Goal: Find specific page/section: Find specific page/section

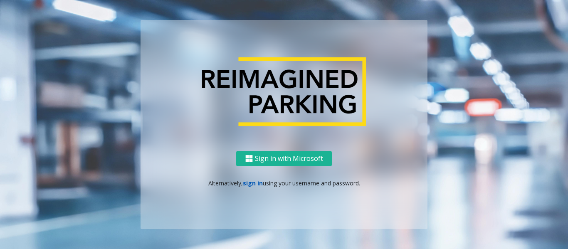
click at [250, 181] on link "sign in" at bounding box center [253, 183] width 20 height 8
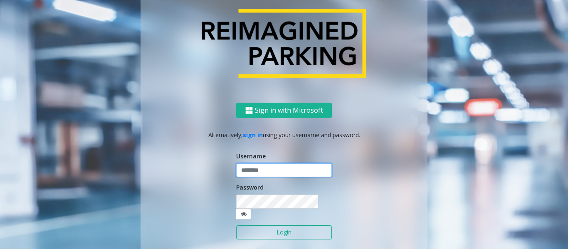
type input "******"
click at [272, 230] on button "Login" at bounding box center [284, 232] width 96 height 14
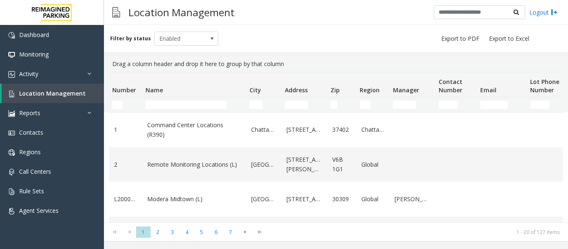
click at [169, 103] on input "Name Filter" at bounding box center [187, 105] width 82 height 8
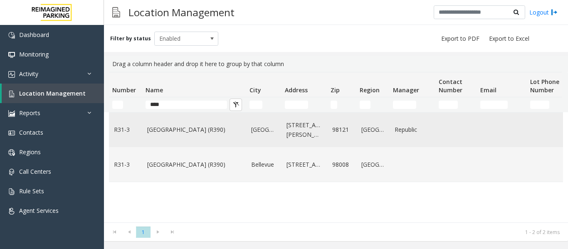
type input "****"
click at [183, 137] on td "[GEOGRAPHIC_DATA] (R390)" at bounding box center [194, 130] width 104 height 35
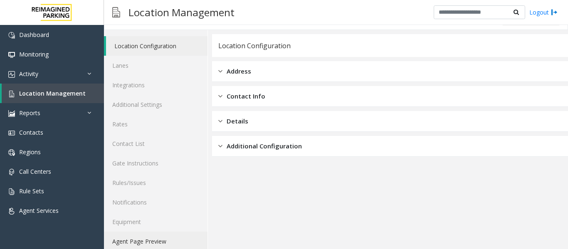
scroll to position [25, 0]
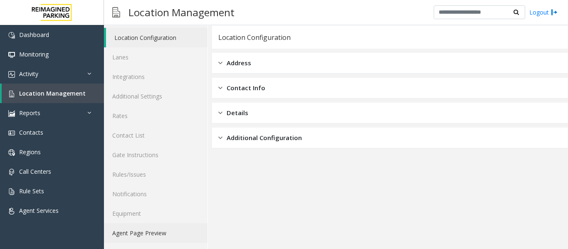
click at [149, 232] on link "Agent Page Preview" at bounding box center [156, 233] width 104 height 20
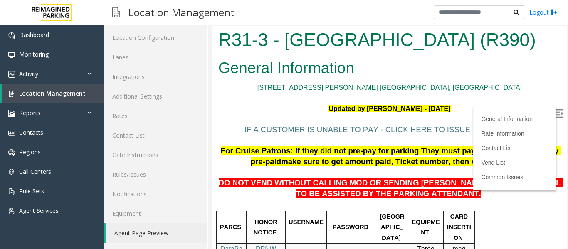
click at [555, 111] on img at bounding box center [559, 113] width 8 height 8
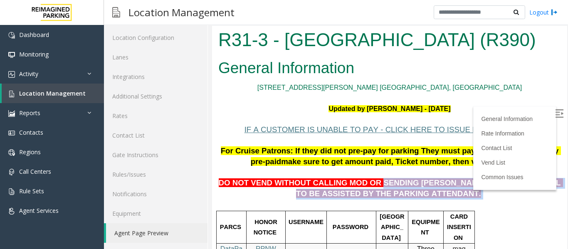
drag, startPoint x: 364, startPoint y: 182, endPoint x: 428, endPoint y: 198, distance: 66.4
click at [428, 198] on p "DO NOT VEND WITHOUT CALLING MOD OR SENDING [PERSON_NAME] TO THE 5TH LEVEL TO BE…" at bounding box center [389, 184] width 343 height 32
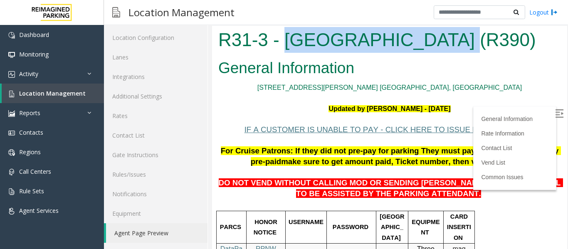
drag, startPoint x: 283, startPoint y: 37, endPoint x: 430, endPoint y: 52, distance: 148.3
click at [430, 52] on h1 "R31-3 - [GEOGRAPHIC_DATA] (R390)" at bounding box center [389, 40] width 343 height 26
copy h1 "[GEOGRAPHIC_DATA]"
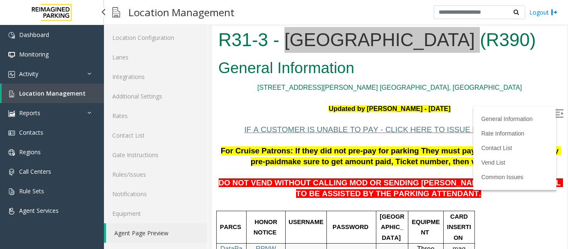
click at [35, 89] on link "Location Management" at bounding box center [53, 94] width 102 height 20
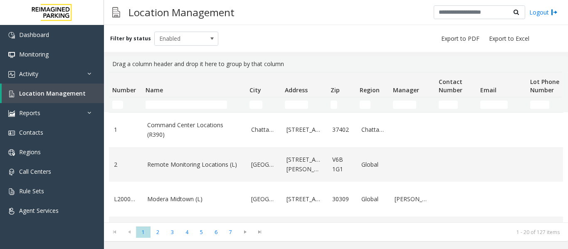
click at [171, 111] on td "Name Filter" at bounding box center [194, 104] width 104 height 15
click at [170, 104] on input "Name Filter" at bounding box center [187, 105] width 82 height 8
click at [153, 107] on input "Name Filter" at bounding box center [187, 105] width 82 height 8
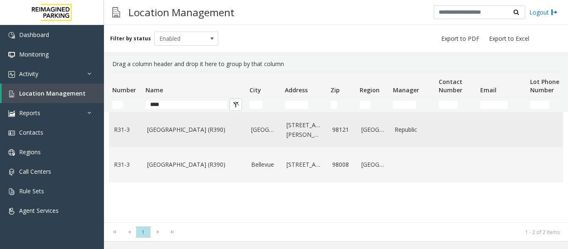
type input "****"
click at [170, 134] on link "[GEOGRAPHIC_DATA] (R390)" at bounding box center [194, 129] width 94 height 9
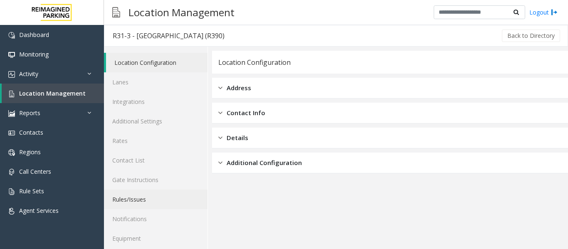
scroll to position [25, 0]
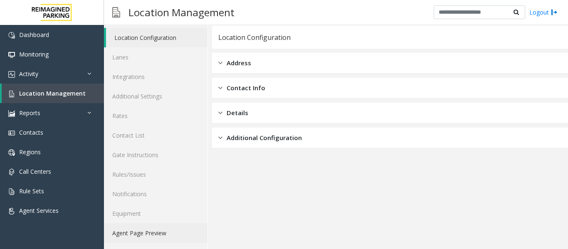
click at [139, 234] on link "Agent Page Preview" at bounding box center [156, 233] width 104 height 20
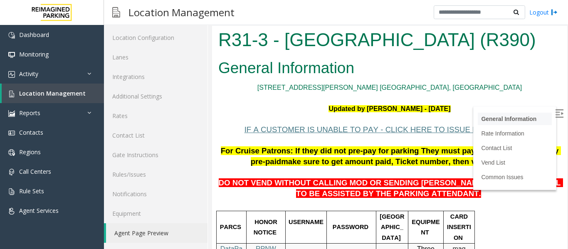
drag, startPoint x: 547, startPoint y: 114, endPoint x: 539, endPoint y: 113, distance: 7.9
click at [555, 114] on img at bounding box center [559, 113] width 8 height 8
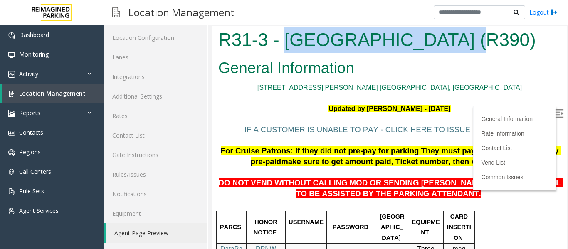
drag, startPoint x: 284, startPoint y: 42, endPoint x: 439, endPoint y: 45, distance: 154.3
click at [439, 45] on h1 "R31-3 - [GEOGRAPHIC_DATA] (R390)" at bounding box center [389, 40] width 343 height 26
copy h1 "[GEOGRAPHIC_DATA]"
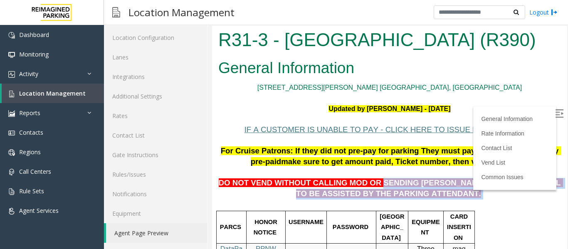
drag, startPoint x: 365, startPoint y: 184, endPoint x: 428, endPoint y: 197, distance: 64.9
click at [428, 197] on p "DO NOT VEND WITHOUT CALLING MOD OR SENDING [PERSON_NAME] TO THE 5TH LEVEL TO BE…" at bounding box center [389, 184] width 343 height 32
copy p "SENDING [PERSON_NAME] TO THE 5TH LEVEL TO BE ASSISTED BY THE PARKING ATTENDANT."
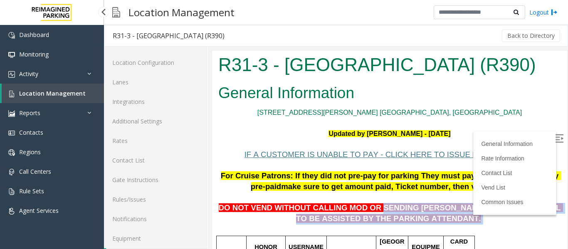
scroll to position [25, 0]
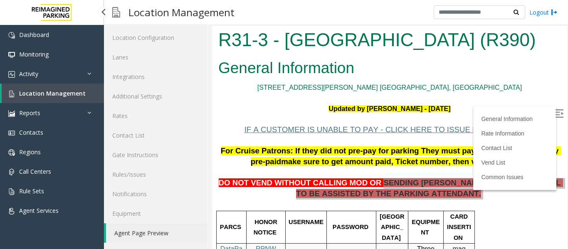
click at [42, 89] on span "Location Management" at bounding box center [52, 93] width 67 height 8
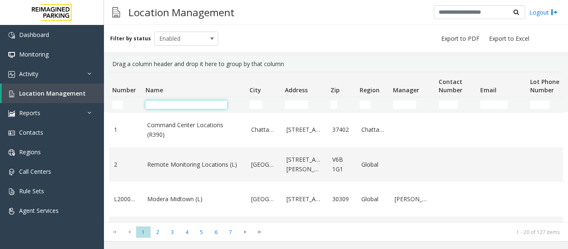
click at [159, 104] on input "Name Filter" at bounding box center [187, 105] width 82 height 8
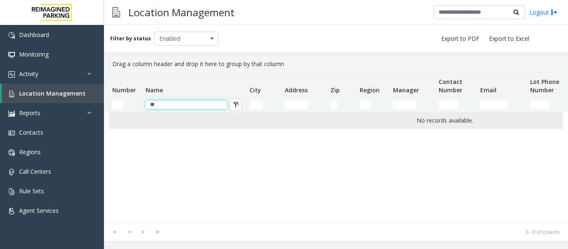
type input "*"
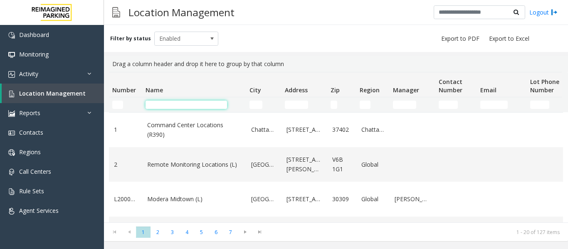
click at [163, 101] on input "Name Filter" at bounding box center [187, 105] width 82 height 8
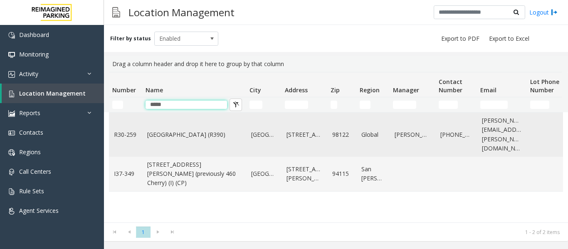
type input "*****"
click at [171, 134] on link "Cherry Hill (R390)" at bounding box center [194, 134] width 94 height 9
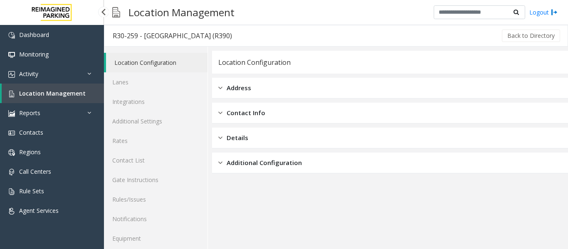
click at [55, 97] on link "Location Management" at bounding box center [53, 94] width 102 height 20
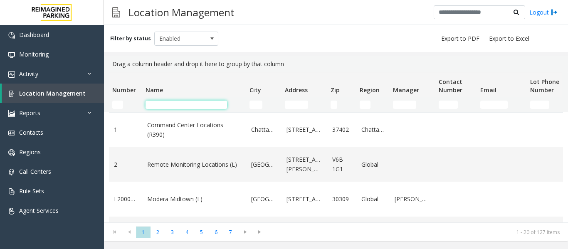
click at [171, 104] on input "Name Filter" at bounding box center [187, 105] width 82 height 8
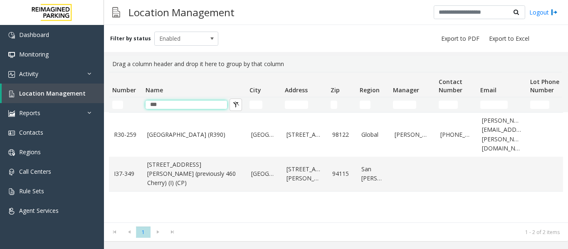
type input "***"
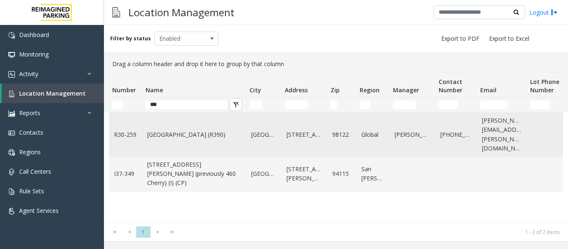
click at [164, 132] on link "Cherry Hill (R390)" at bounding box center [194, 134] width 94 height 9
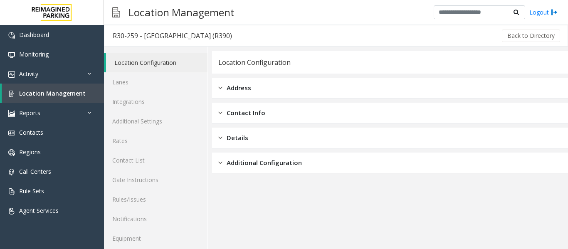
scroll to position [25, 0]
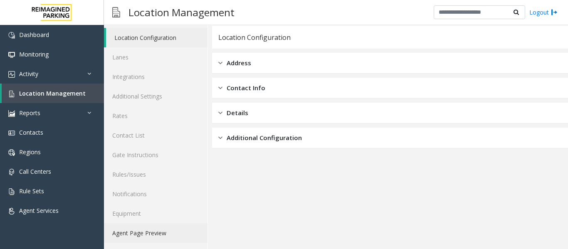
click at [143, 227] on link "Agent Page Preview" at bounding box center [156, 233] width 104 height 20
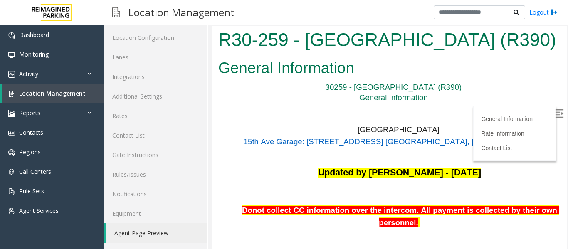
click at [555, 112] on img at bounding box center [559, 113] width 8 height 8
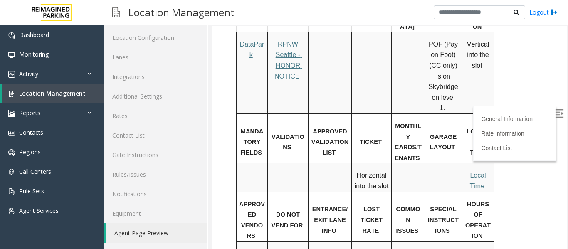
scroll to position [374, 0]
